Goal: Task Accomplishment & Management: Use online tool/utility

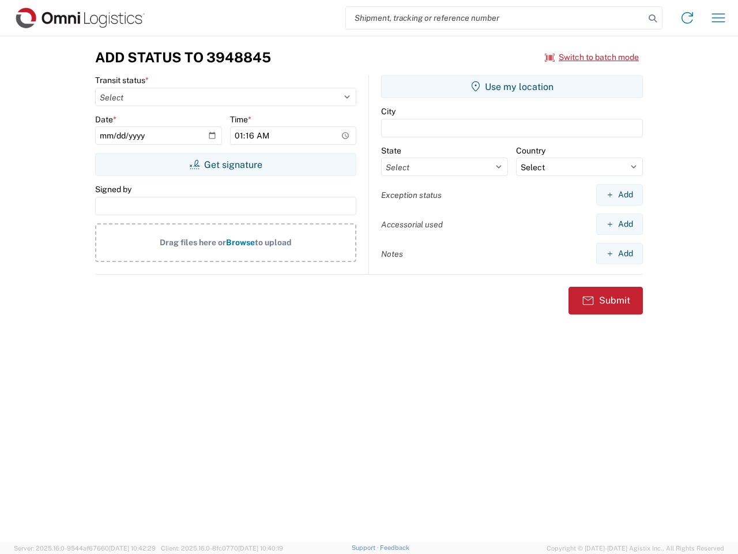
click at [495, 18] on input "search" at bounding box center [495, 18] width 299 height 22
click at [653, 18] on icon at bounding box center [653, 18] width 16 height 16
click at [688, 18] on icon at bounding box center [687, 18] width 18 height 18
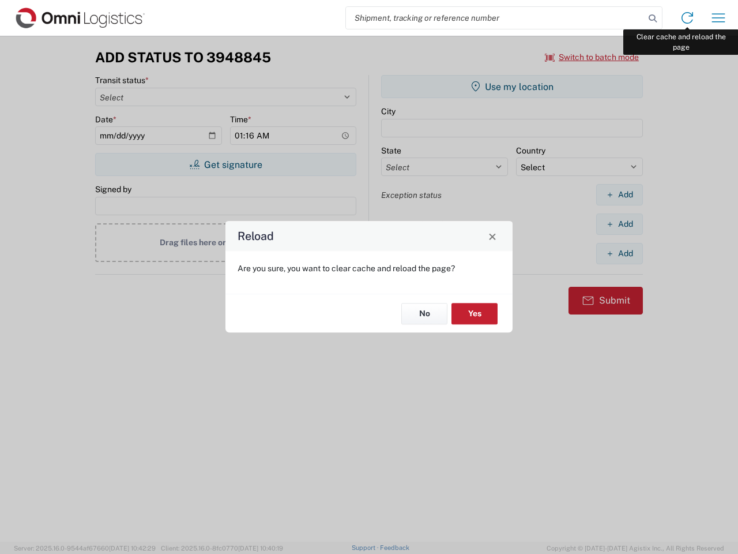
click at [719, 18] on div "Reload Are you sure, you want to clear cache and reload the page? No Yes" at bounding box center [369, 277] width 738 height 554
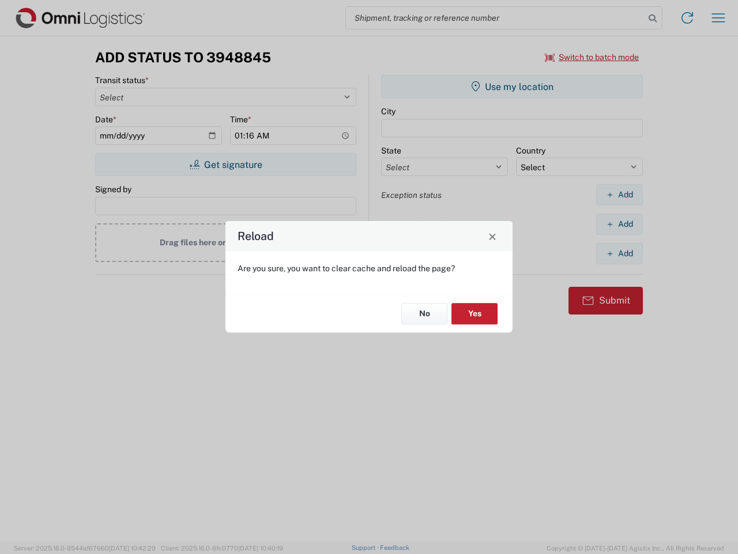
click at [592, 57] on div "Reload Are you sure, you want to clear cache and reload the page? No Yes" at bounding box center [369, 277] width 738 height 554
click at [226, 164] on div "Reload Are you sure, you want to clear cache and reload the page? No Yes" at bounding box center [369, 277] width 738 height 554
click at [512, 87] on div "Reload Are you sure, you want to clear cache and reload the page? No Yes" at bounding box center [369, 277] width 738 height 554
click at [619, 194] on div "Reload Are you sure, you want to clear cache and reload the page? No Yes" at bounding box center [369, 277] width 738 height 554
click at [619, 224] on div "Reload Are you sure, you want to clear cache and reload the page? No Yes" at bounding box center [369, 277] width 738 height 554
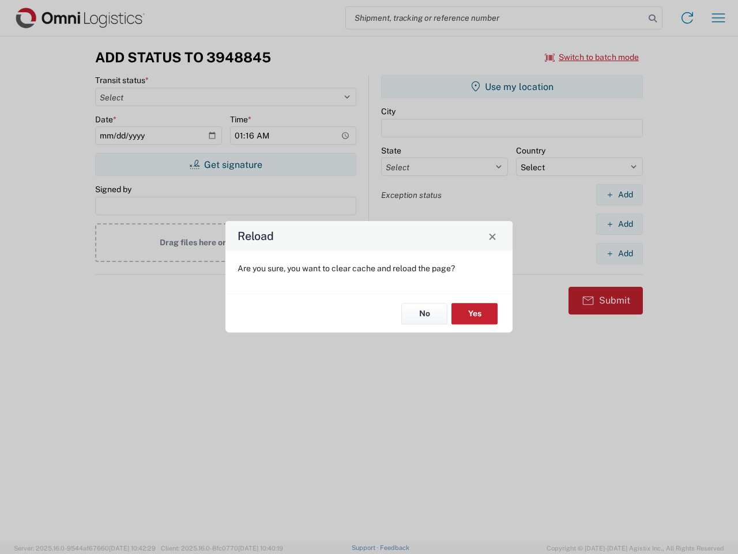
click at [619, 253] on div "Reload Are you sure, you want to clear cache and reload the page? No Yes" at bounding box center [369, 277] width 738 height 554
